Goal: Navigation & Orientation: Find specific page/section

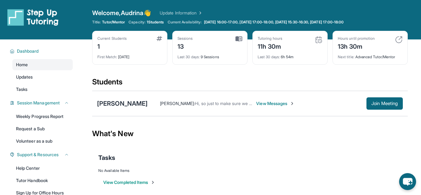
click at [274, 107] on div "[PERSON_NAME] : Hi, so just to make sure we are meeting after 6:00pm? View Mess…" at bounding box center [275, 103] width 255 height 12
click at [275, 104] on span "View Messages" at bounding box center [275, 104] width 39 height 6
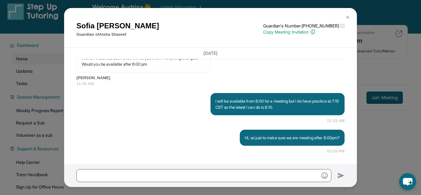
scroll to position [7514, 0]
click at [352, 16] on button at bounding box center [348, 17] width 12 height 12
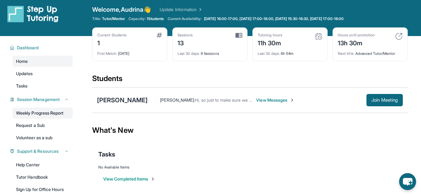
scroll to position [71, 0]
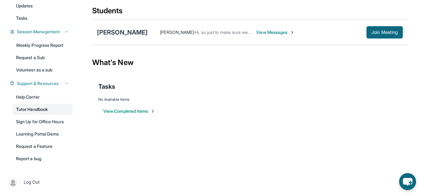
click at [50, 114] on link "Tutor Handbook" at bounding box center [42, 109] width 60 height 11
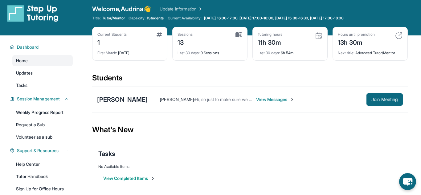
scroll to position [0, 0]
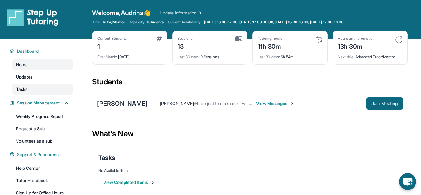
click at [49, 87] on link "Tasks" at bounding box center [42, 89] width 60 height 11
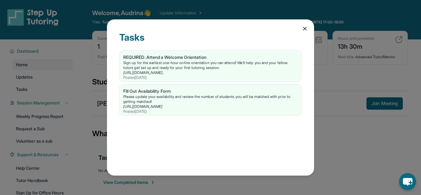
click at [304, 29] on icon at bounding box center [304, 28] width 3 height 3
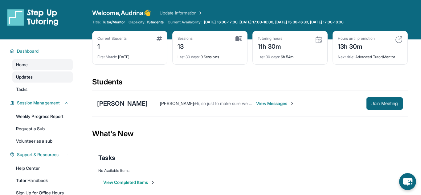
click at [55, 73] on link "Updates" at bounding box center [42, 77] width 60 height 11
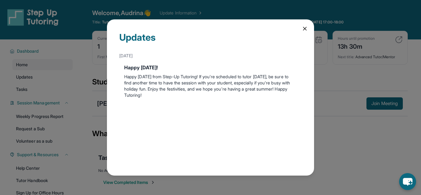
click at [307, 29] on icon at bounding box center [305, 29] width 6 height 6
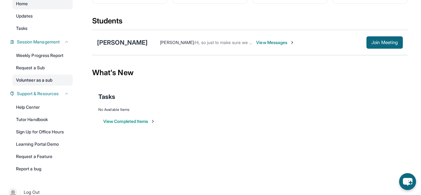
scroll to position [61, 0]
click at [39, 119] on link "Tutor Handbook" at bounding box center [42, 119] width 60 height 11
